Goal: Use online tool/utility: Utilize a website feature to perform a specific function

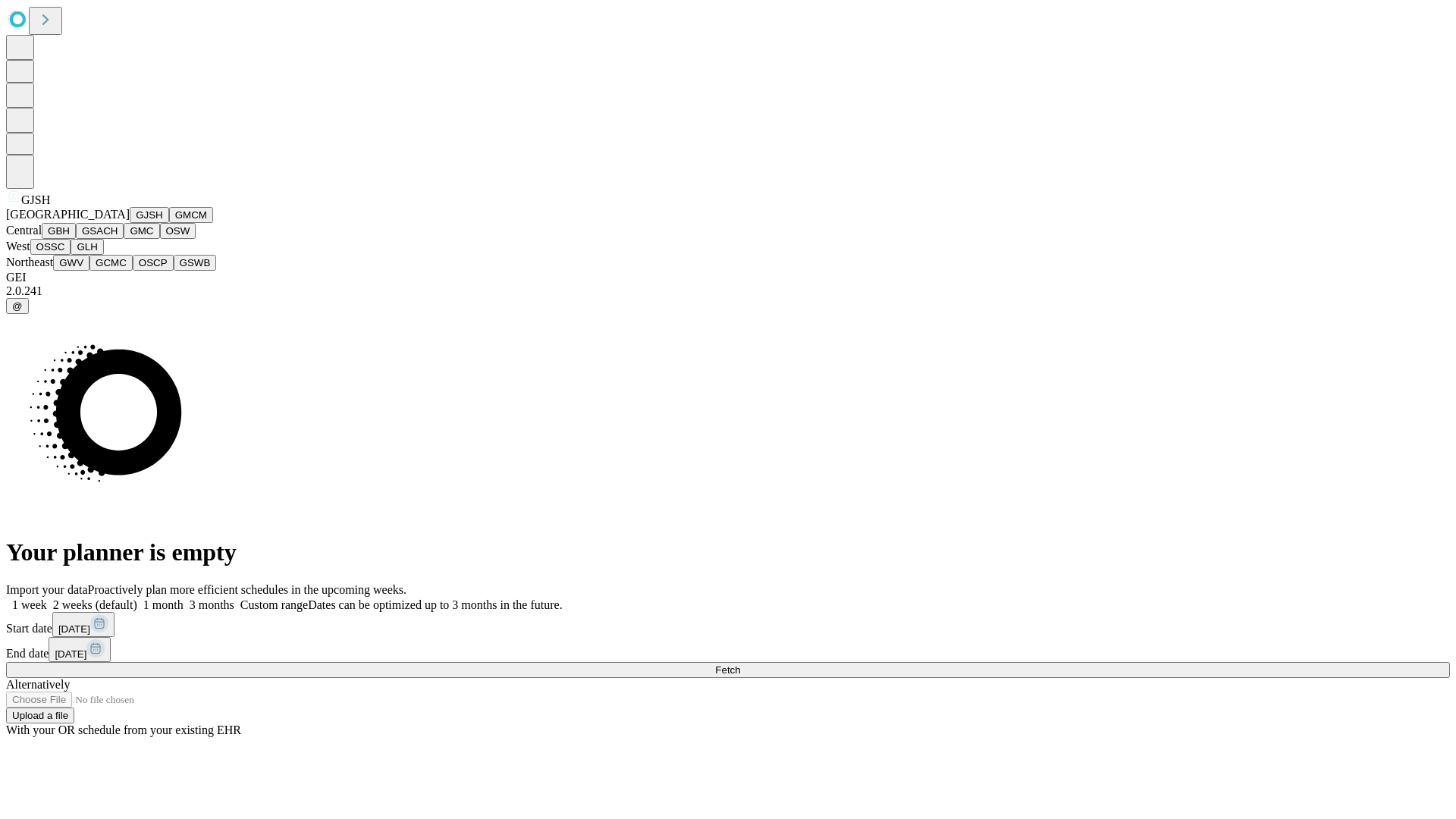
click at [130, 223] on button "GJSH" at bounding box center [149, 214] width 40 height 16
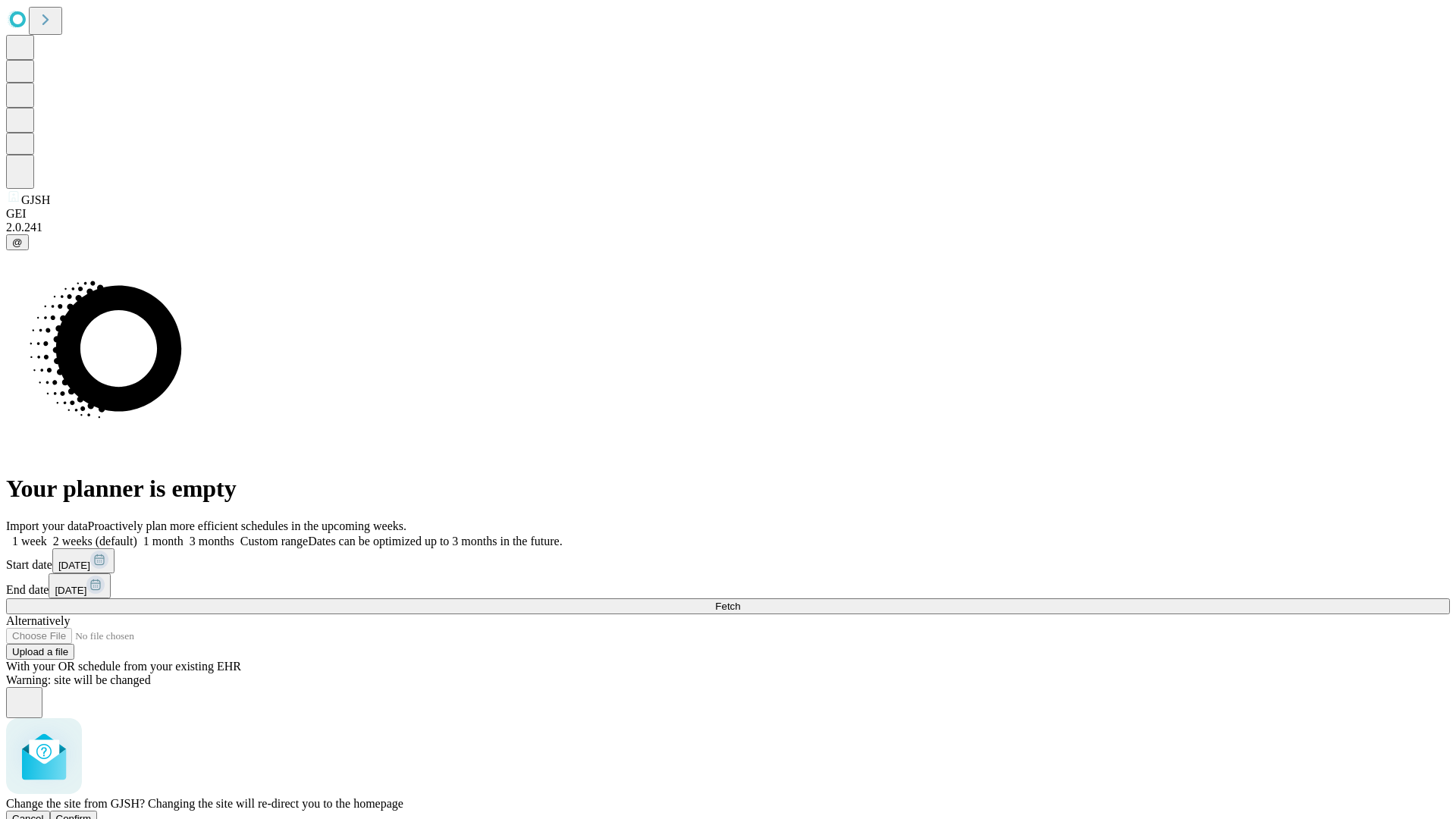
click at [92, 813] on span "Confirm" at bounding box center [74, 819] width 36 height 11
click at [184, 535] on label "1 month" at bounding box center [160, 541] width 46 height 13
click at [740, 600] on span "Fetch" at bounding box center [727, 606] width 25 height 11
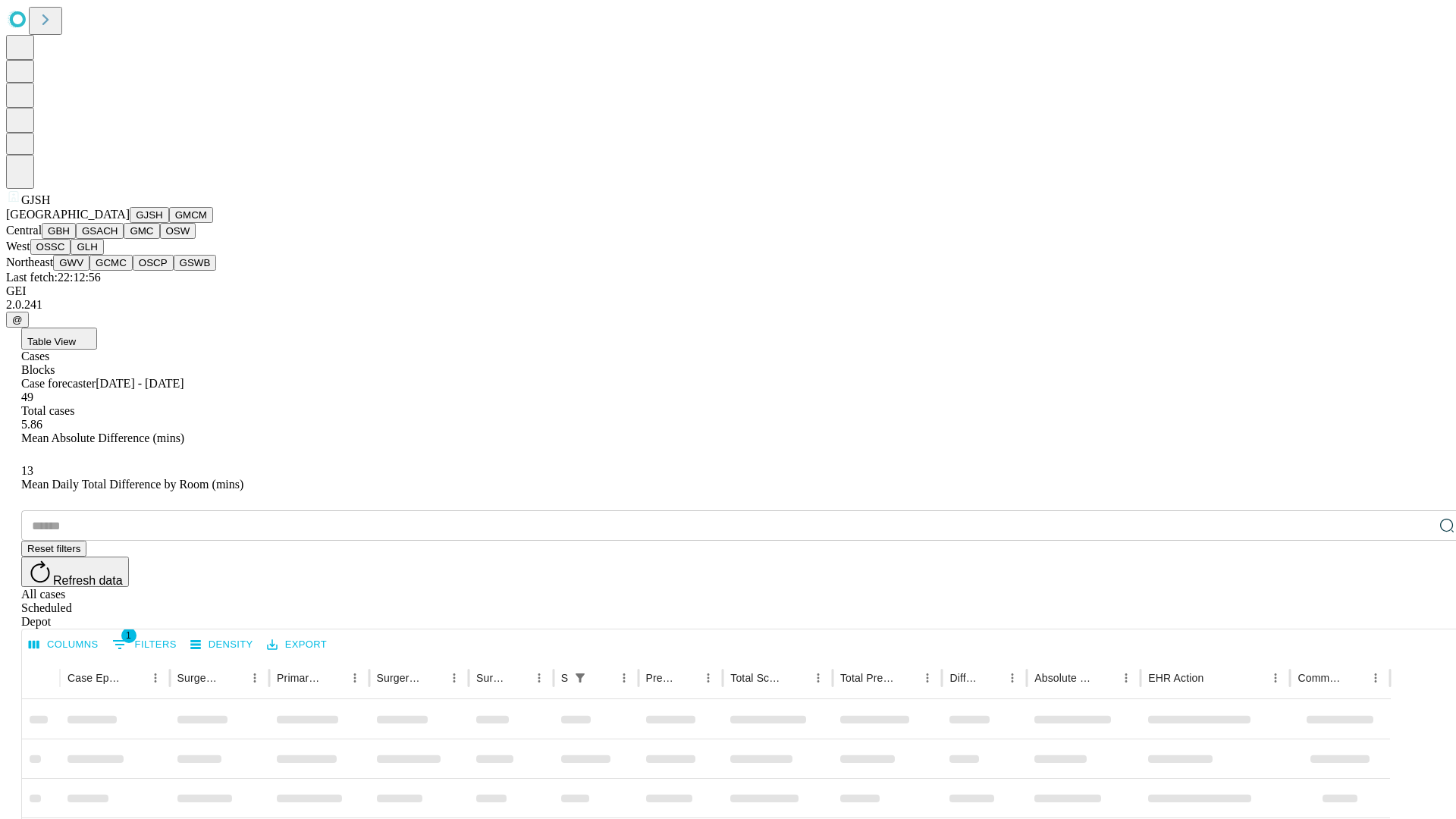
click at [169, 223] on button "GMCM" at bounding box center [191, 214] width 44 height 16
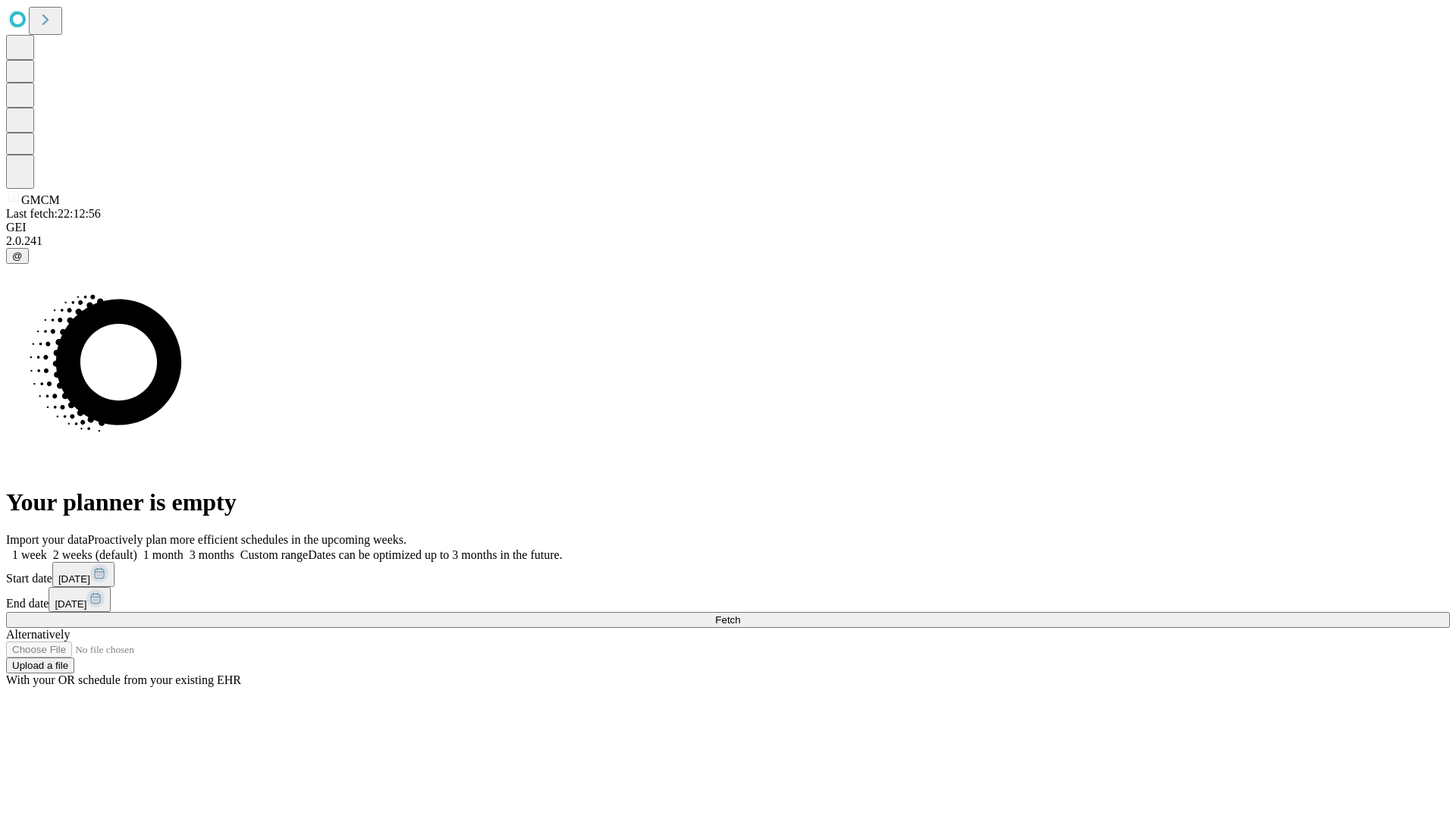
click at [740, 614] on span "Fetch" at bounding box center [727, 620] width 25 height 11
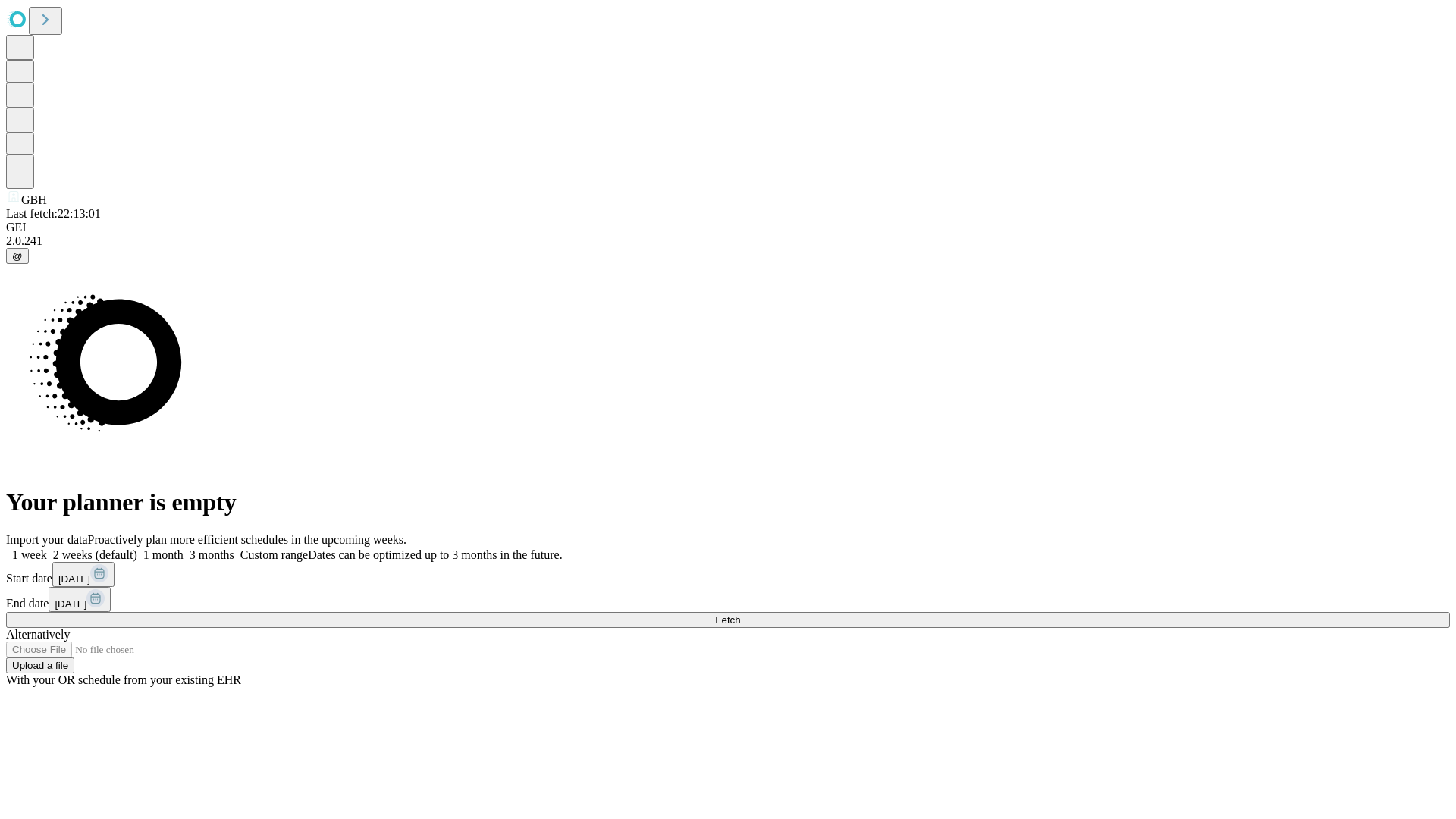
click at [184, 549] on label "1 month" at bounding box center [160, 555] width 46 height 13
click at [740, 614] on span "Fetch" at bounding box center [727, 620] width 25 height 11
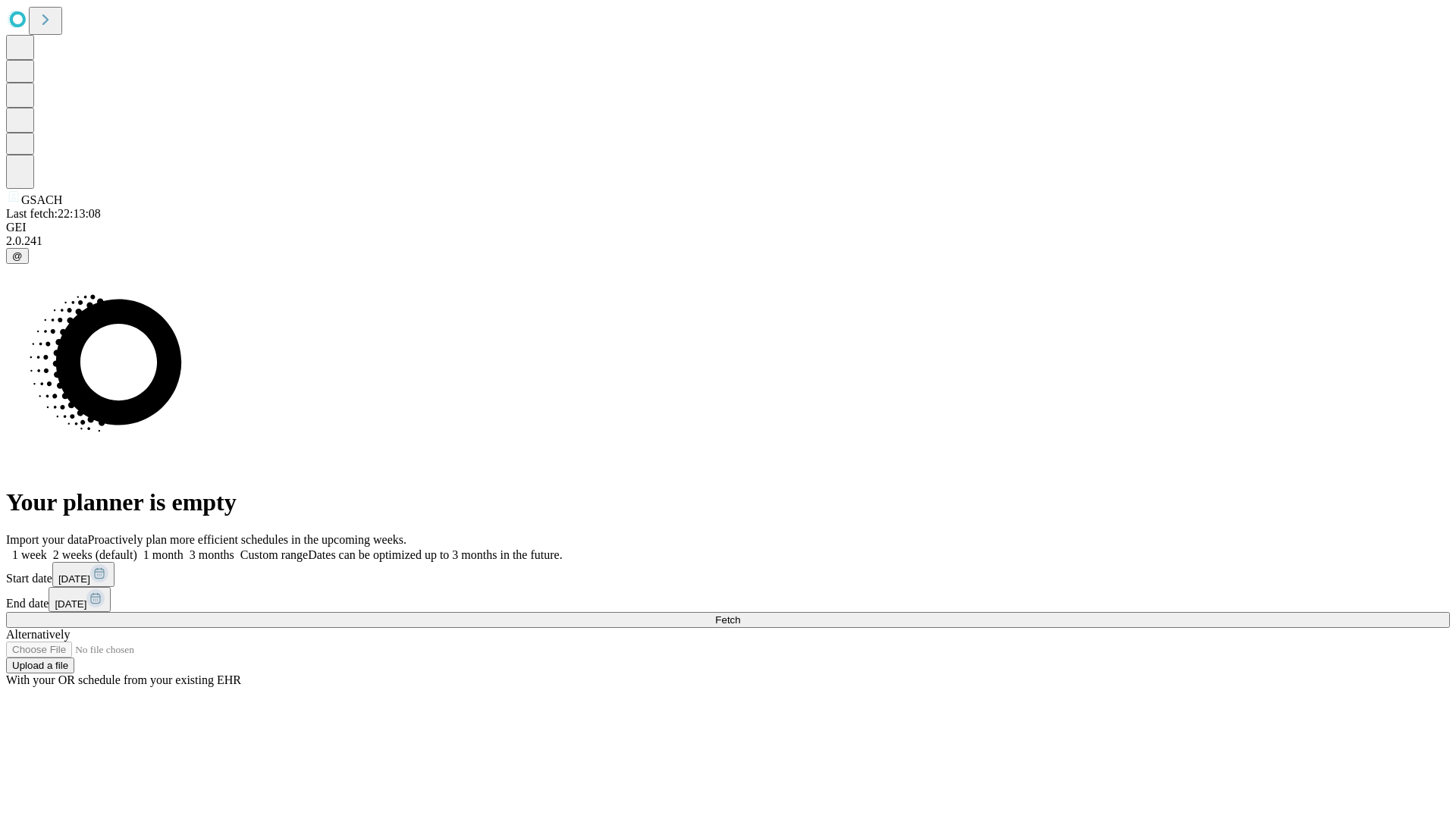
click at [184, 549] on label "1 month" at bounding box center [160, 555] width 46 height 13
click at [740, 614] on span "Fetch" at bounding box center [727, 620] width 25 height 11
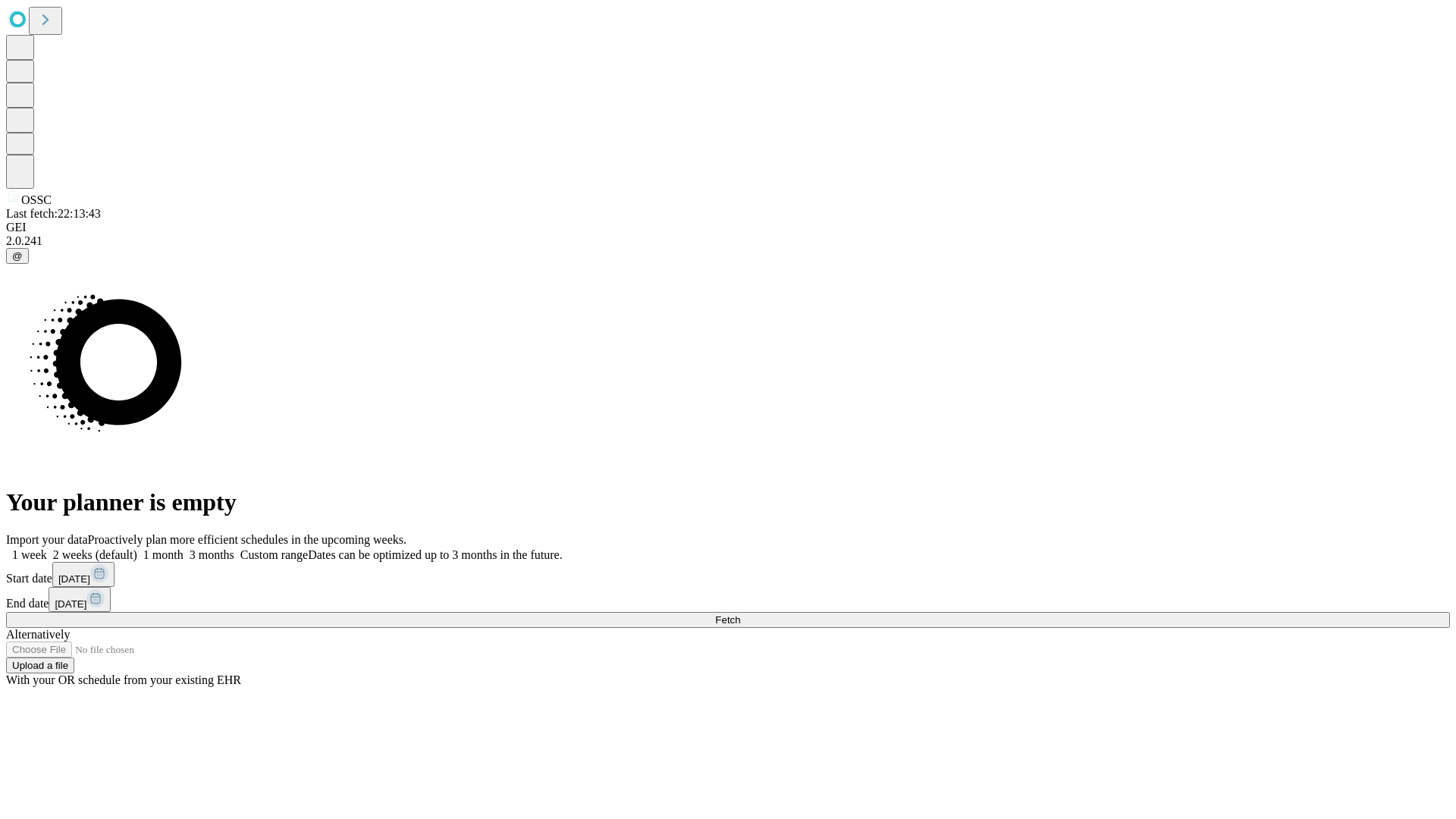
click at [184, 549] on label "1 month" at bounding box center [160, 555] width 46 height 13
click at [740, 614] on span "Fetch" at bounding box center [727, 620] width 25 height 11
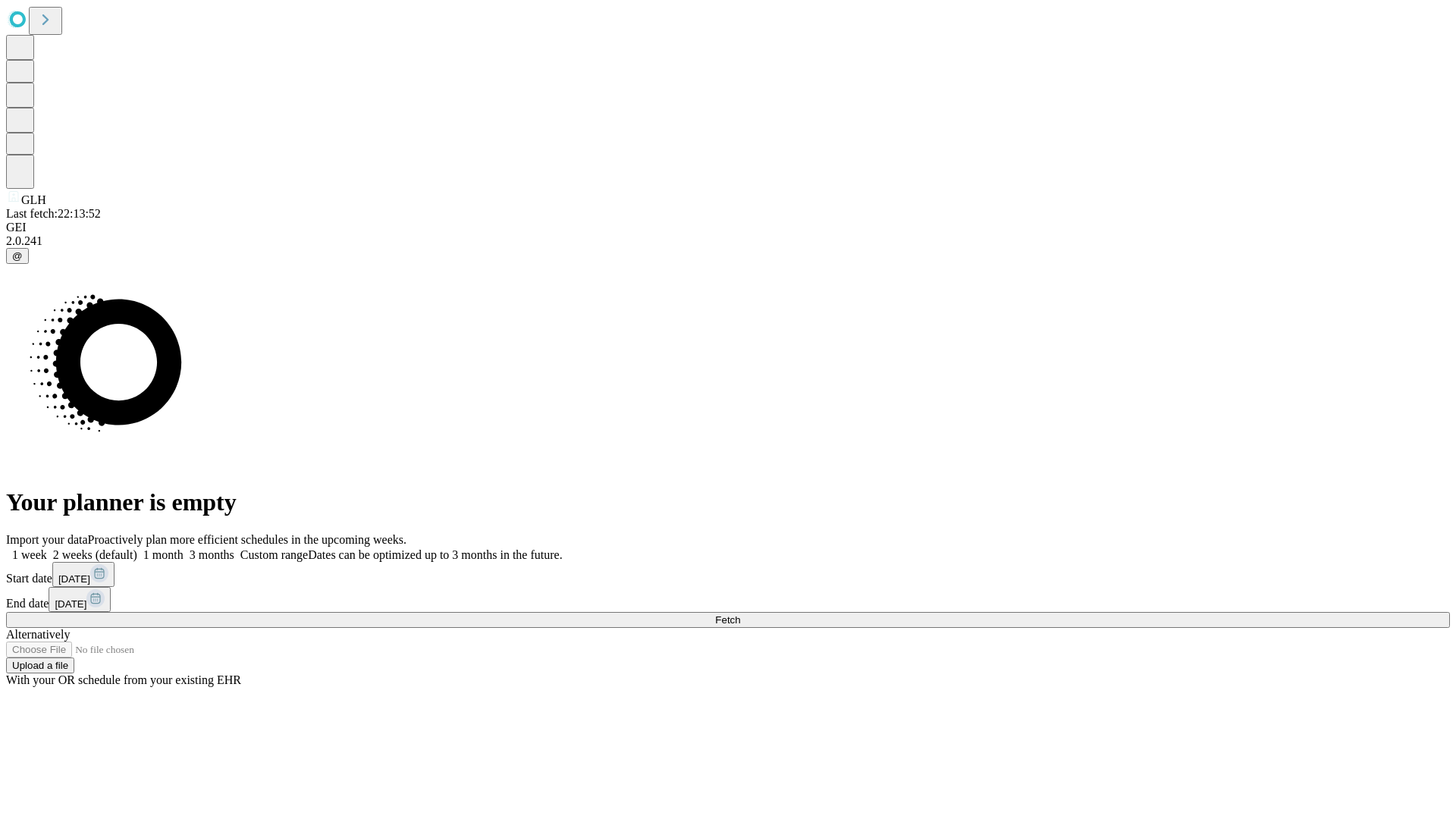
click at [184, 549] on label "1 month" at bounding box center [160, 555] width 46 height 13
click at [740, 614] on span "Fetch" at bounding box center [727, 620] width 25 height 11
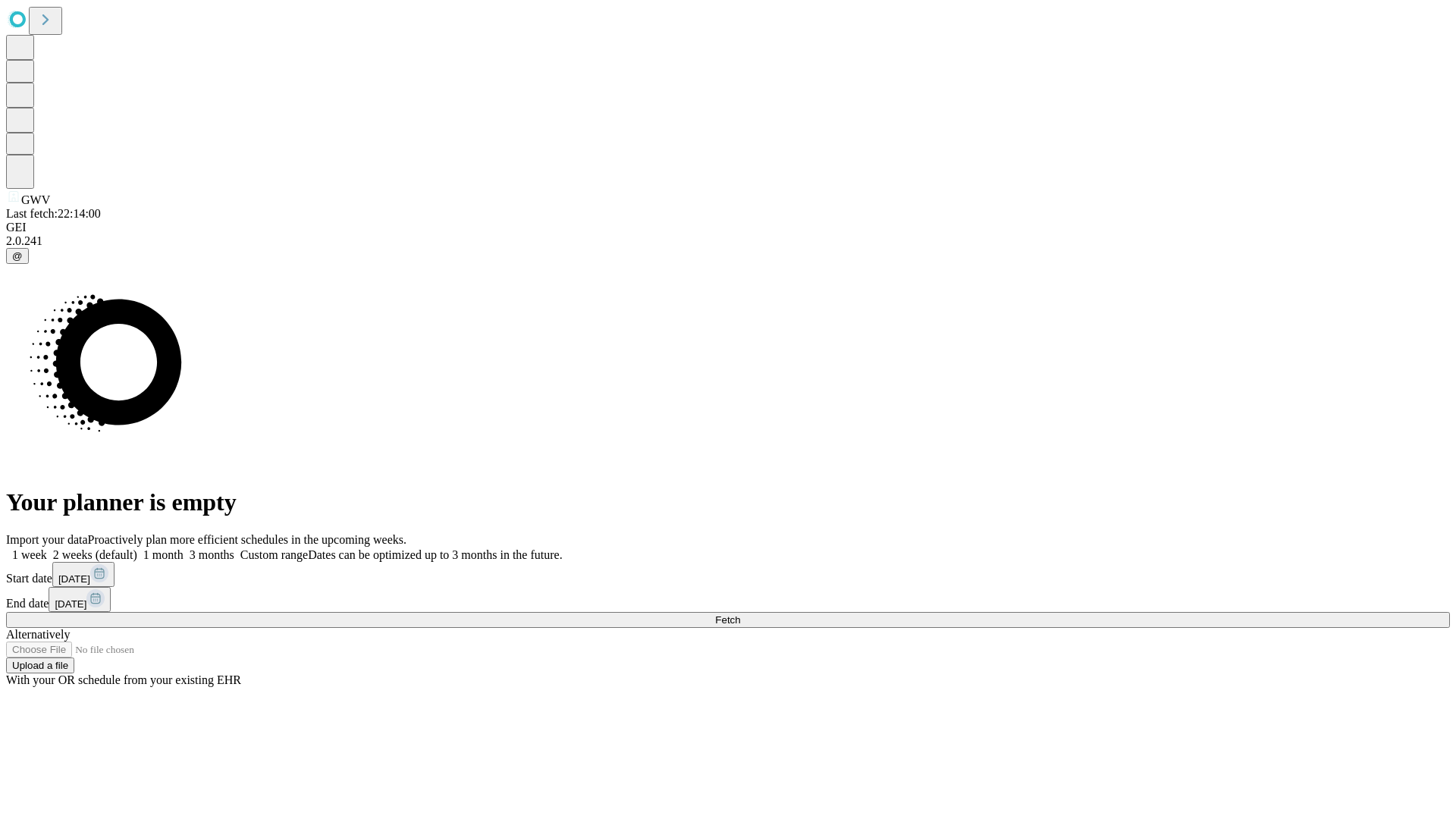
click at [740, 614] on span "Fetch" at bounding box center [727, 620] width 25 height 11
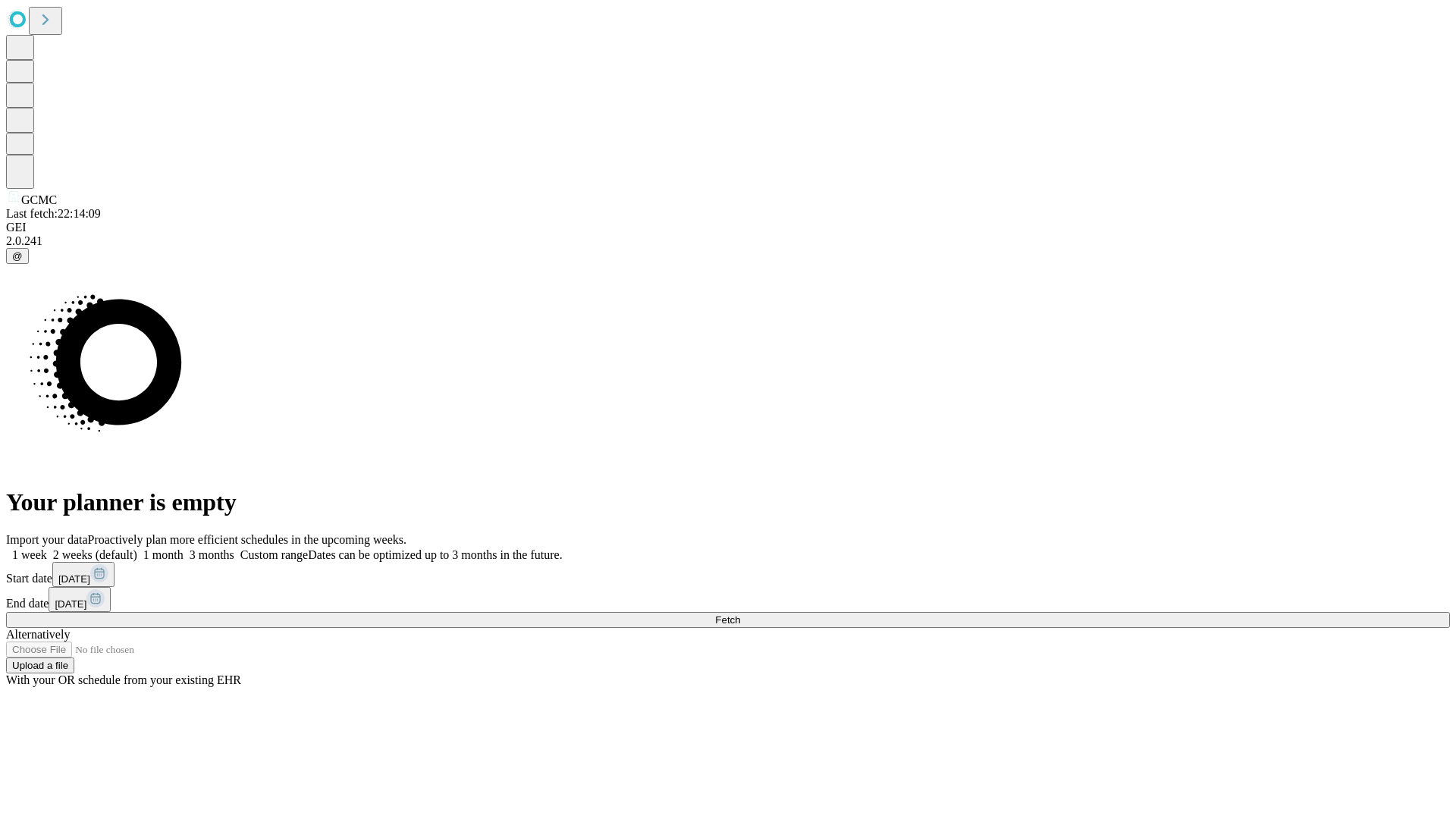
click at [184, 549] on label "1 month" at bounding box center [160, 555] width 46 height 13
click at [740, 614] on span "Fetch" at bounding box center [727, 620] width 25 height 11
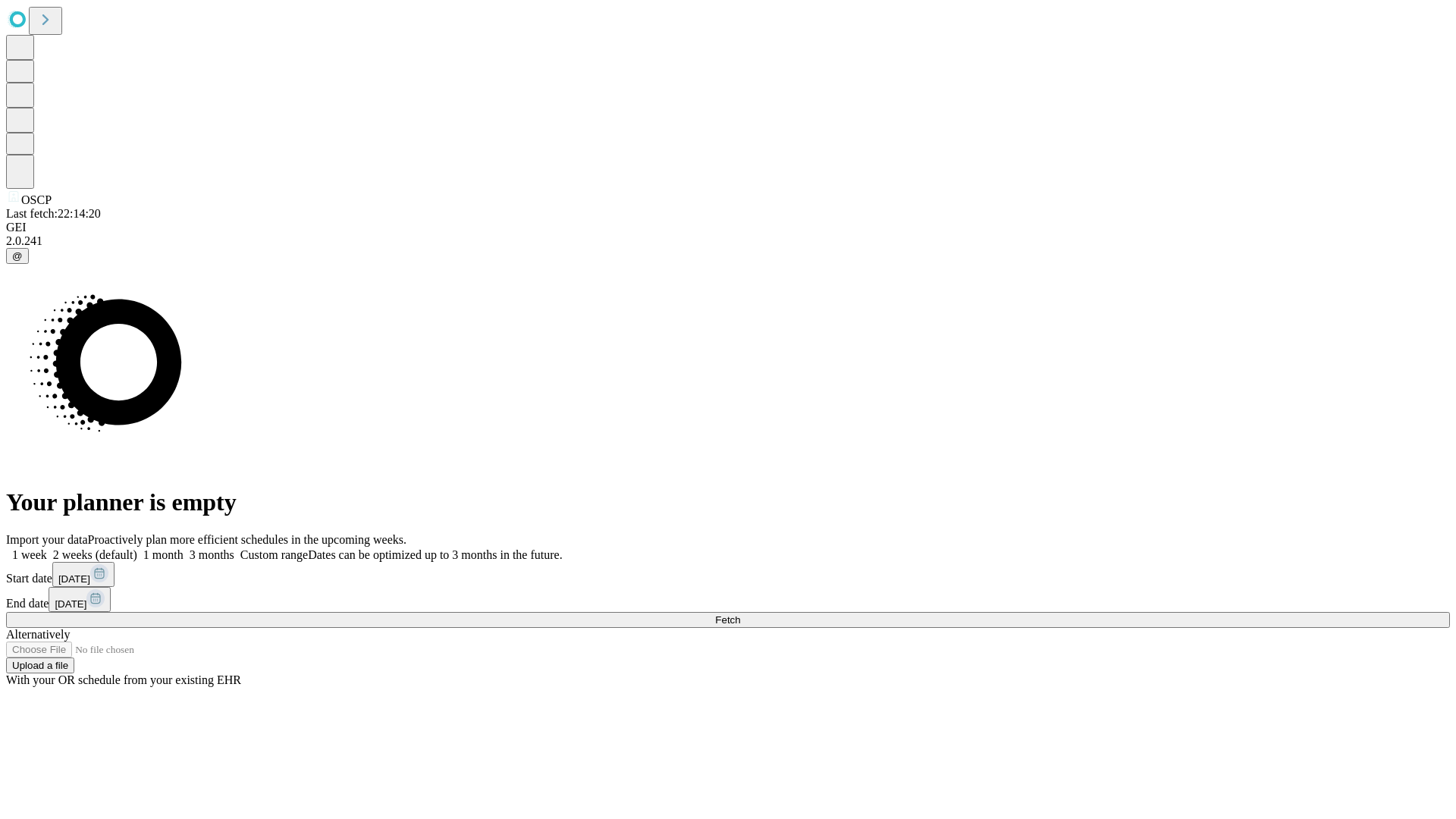
click at [740, 614] on span "Fetch" at bounding box center [727, 620] width 25 height 11
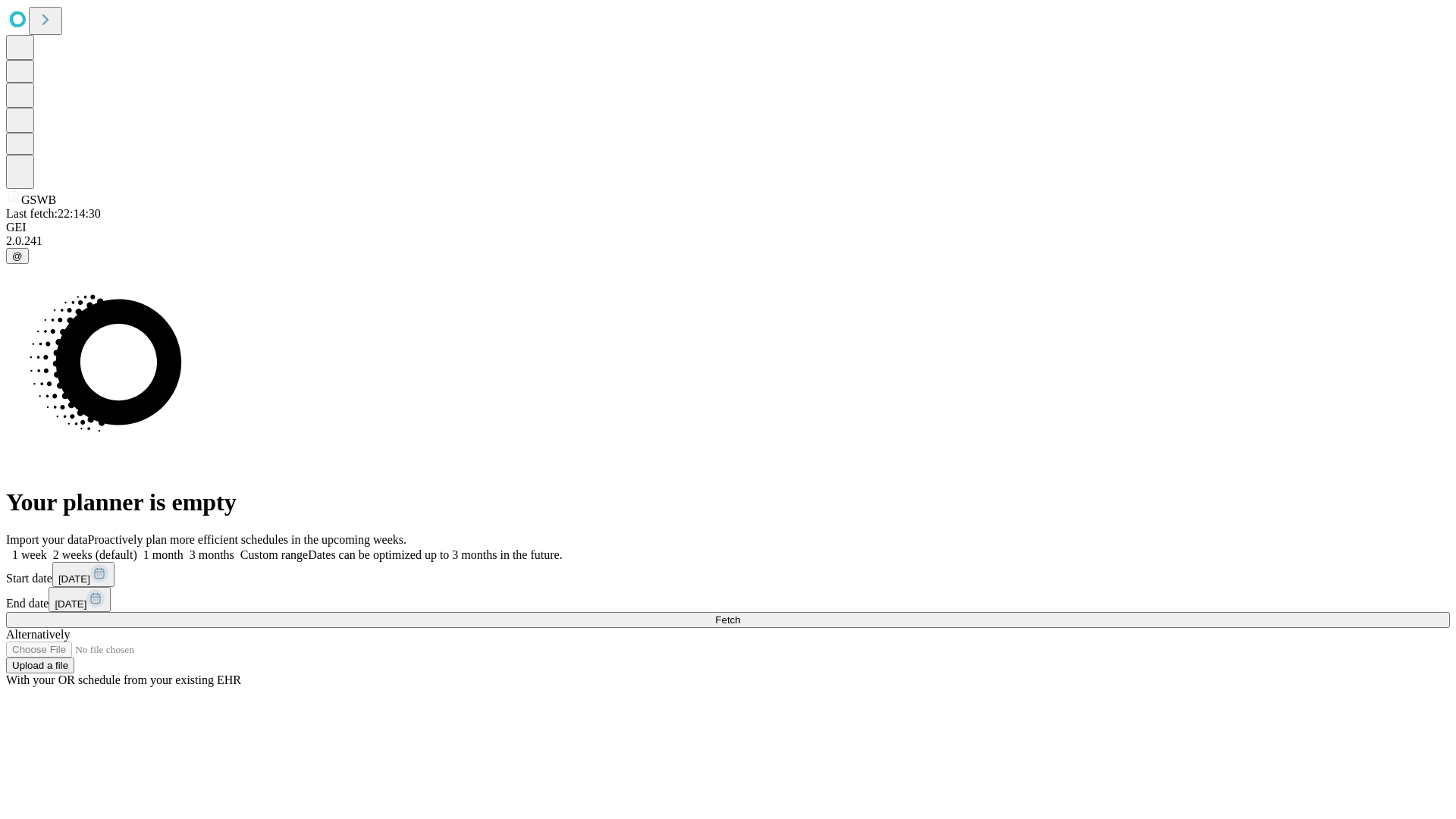
click at [184, 549] on label "1 month" at bounding box center [160, 555] width 46 height 13
click at [740, 614] on span "Fetch" at bounding box center [727, 620] width 25 height 11
